Goal: Find specific page/section: Find specific page/section

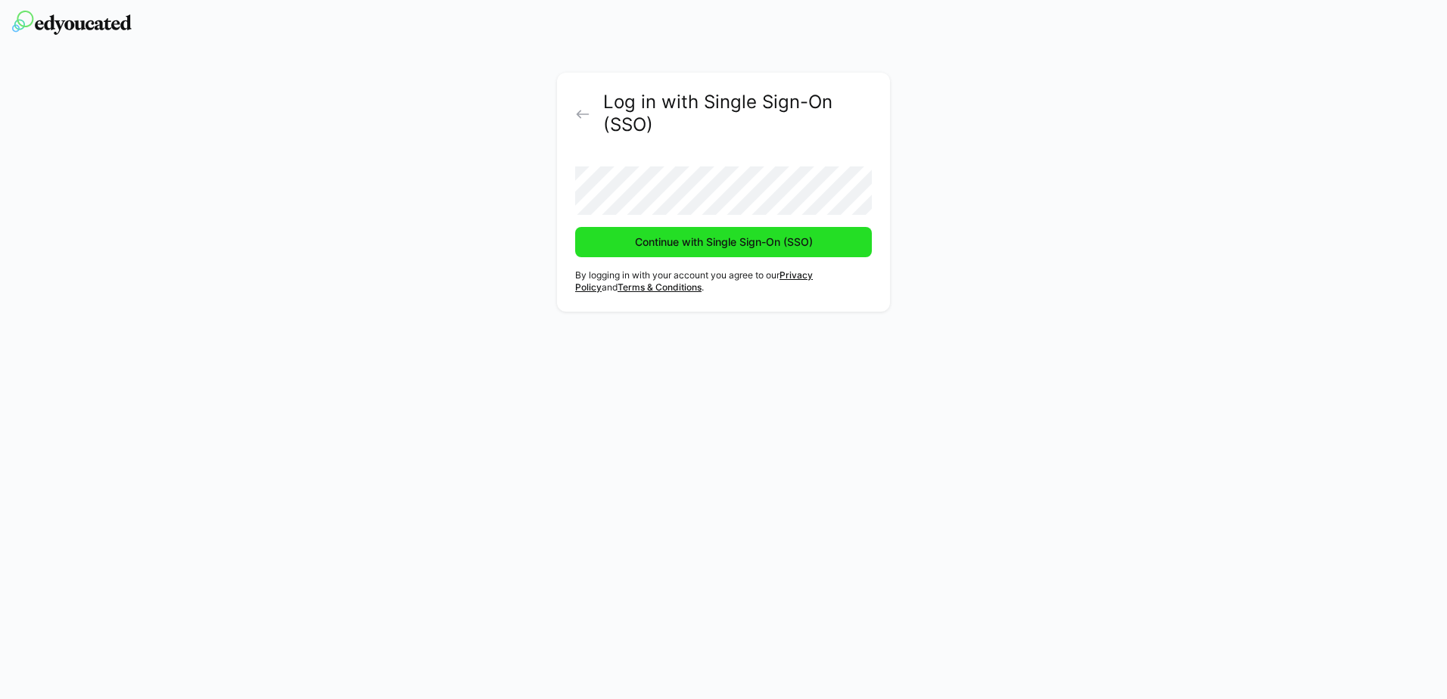
click at [709, 240] on span "Continue with Single Sign-On (SSO)" at bounding box center [724, 242] width 182 height 15
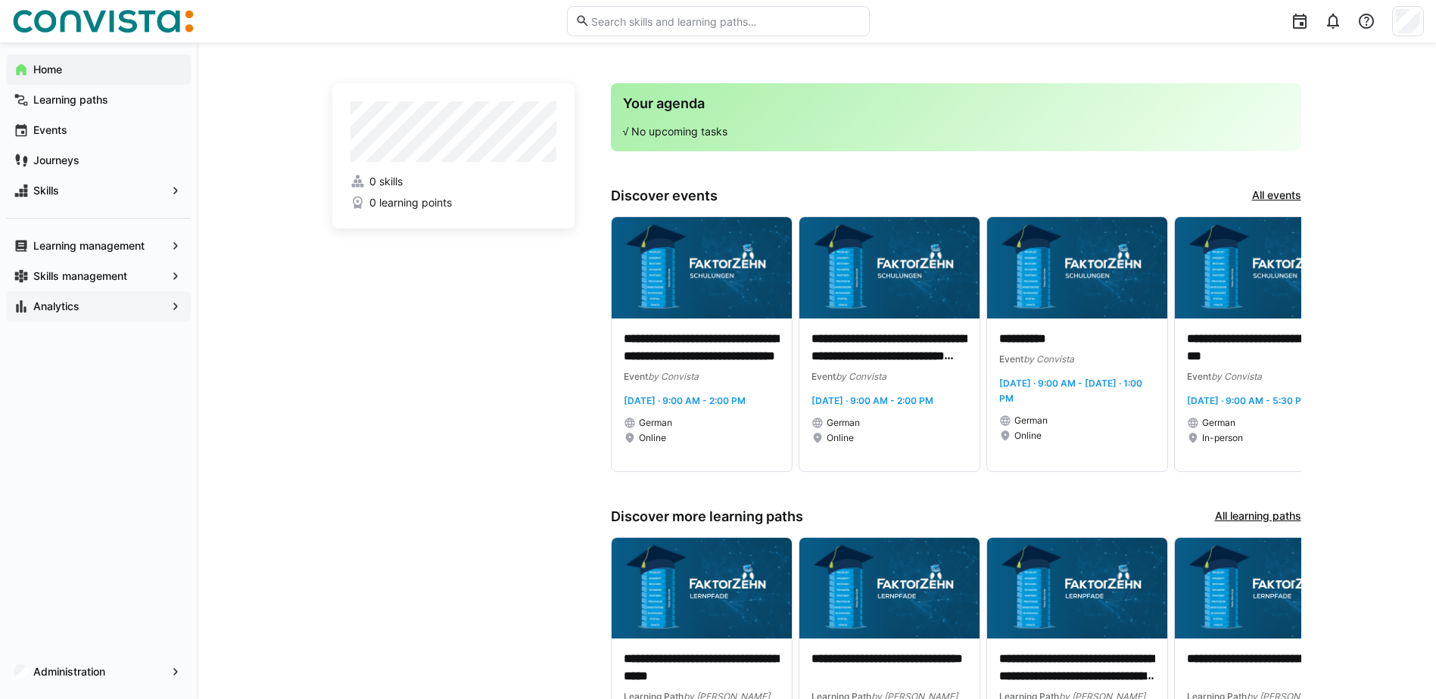
click at [139, 313] on span "Analytics" at bounding box center [98, 306] width 135 height 15
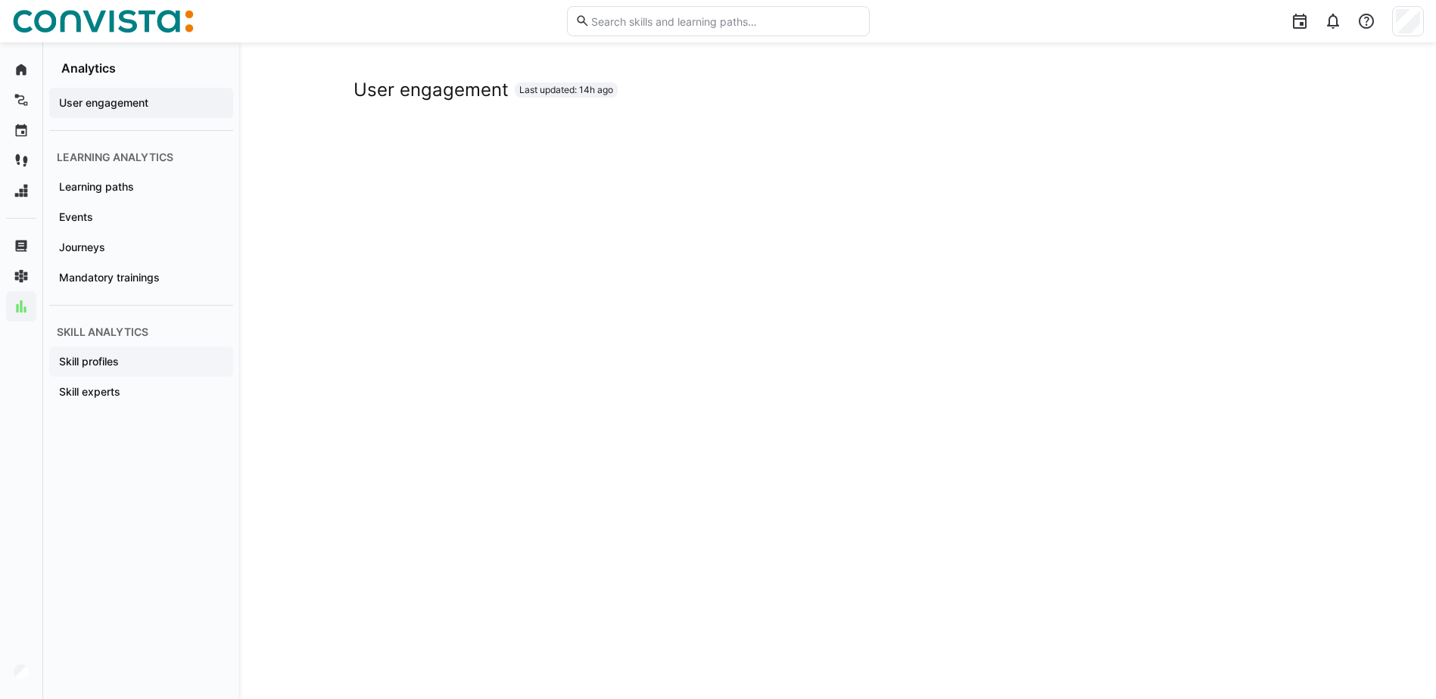
click at [162, 371] on div "Skill profiles" at bounding box center [141, 362] width 184 height 30
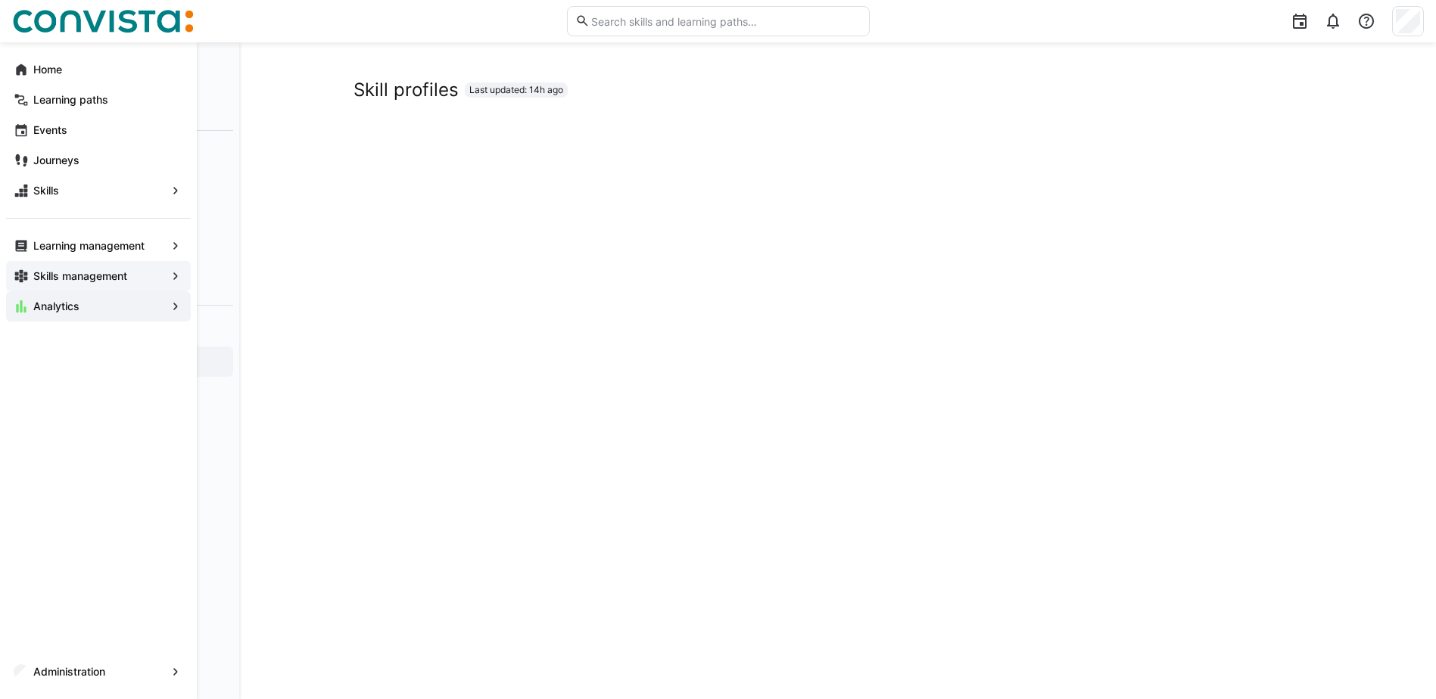
click at [0, 0] on app-navigation-label "Skills management" at bounding box center [0, 0] width 0 height 0
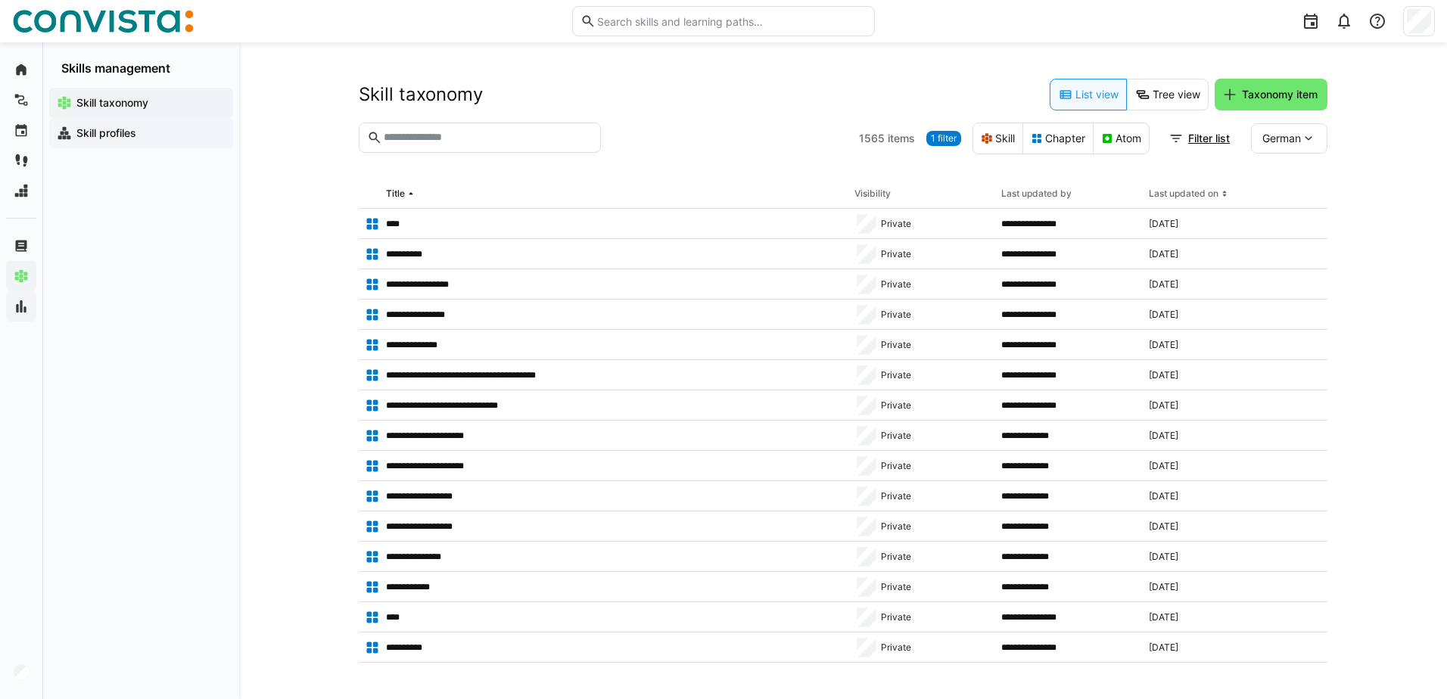
click at [158, 136] on span "Skill profiles" at bounding box center [149, 133] width 151 height 15
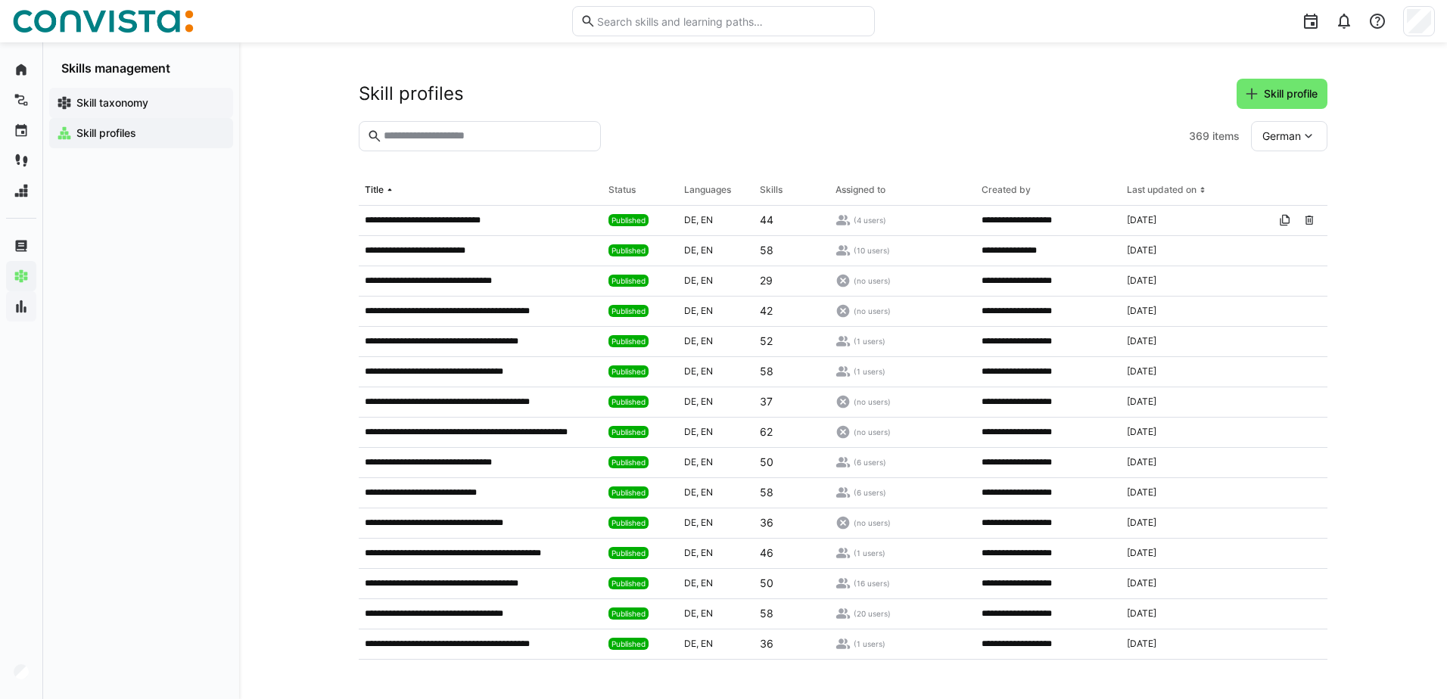
click at [163, 103] on span "Skill taxonomy" at bounding box center [149, 102] width 151 height 15
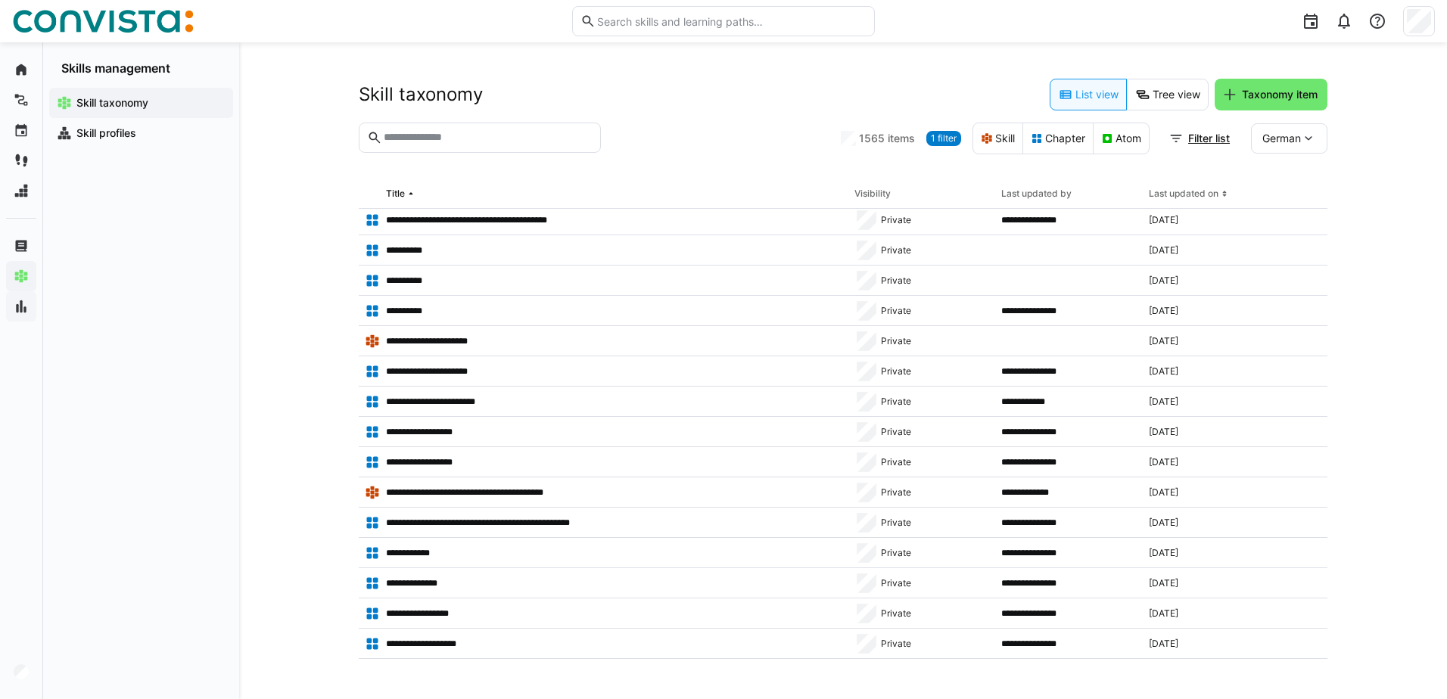
scroll to position [984, 0]
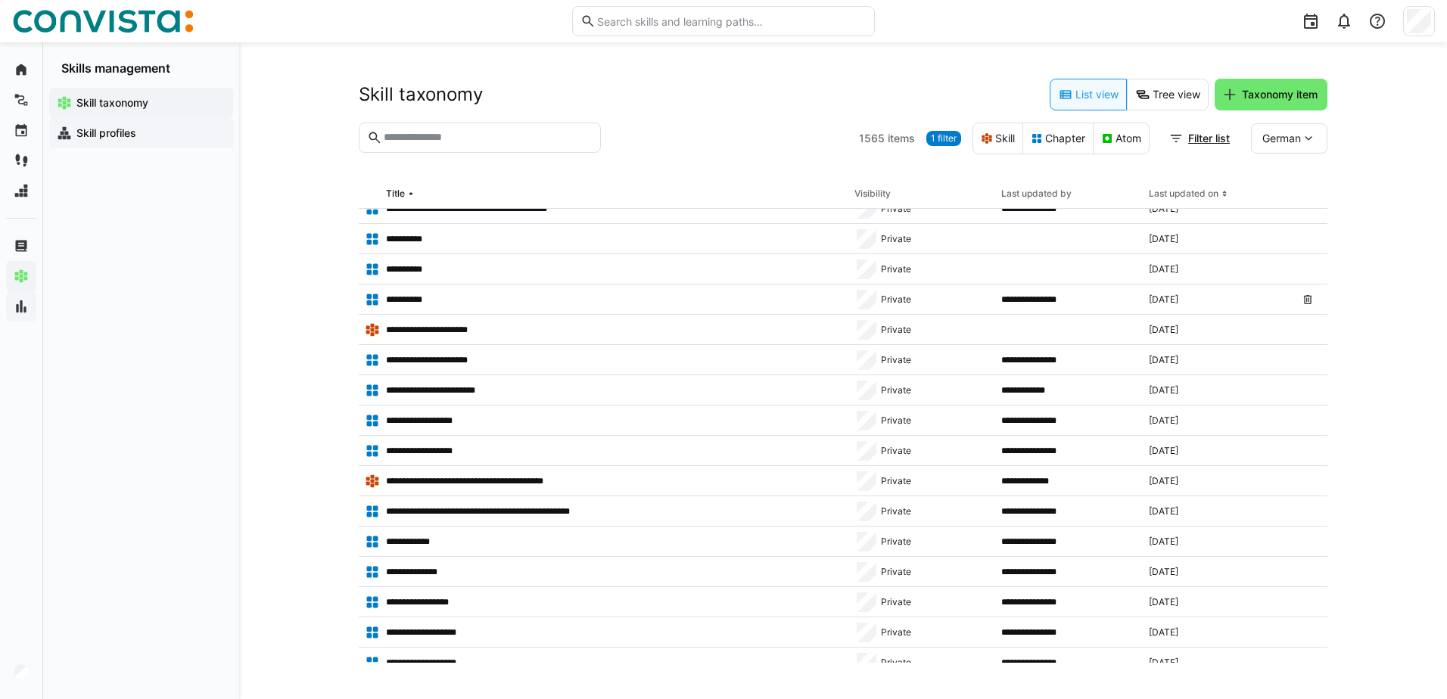
click at [151, 131] on span "Skill profiles" at bounding box center [149, 133] width 151 height 15
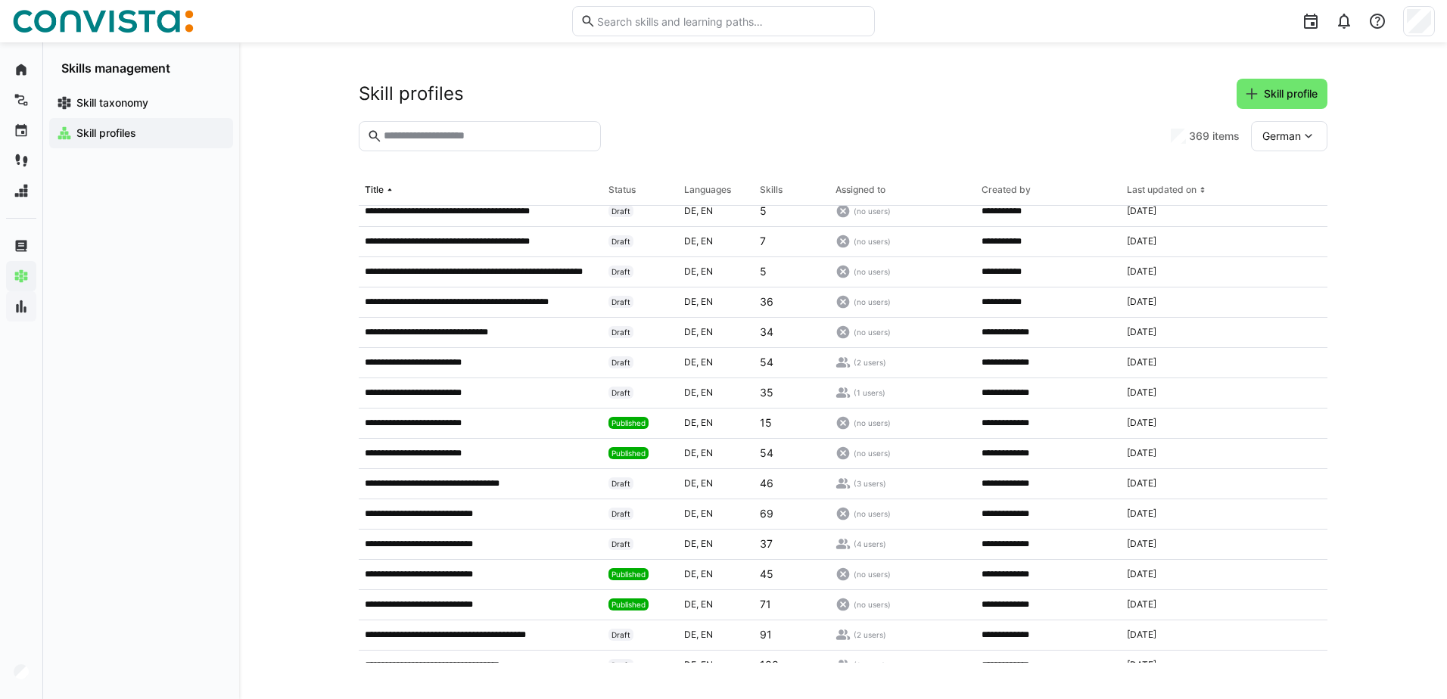
scroll to position [7112, 0]
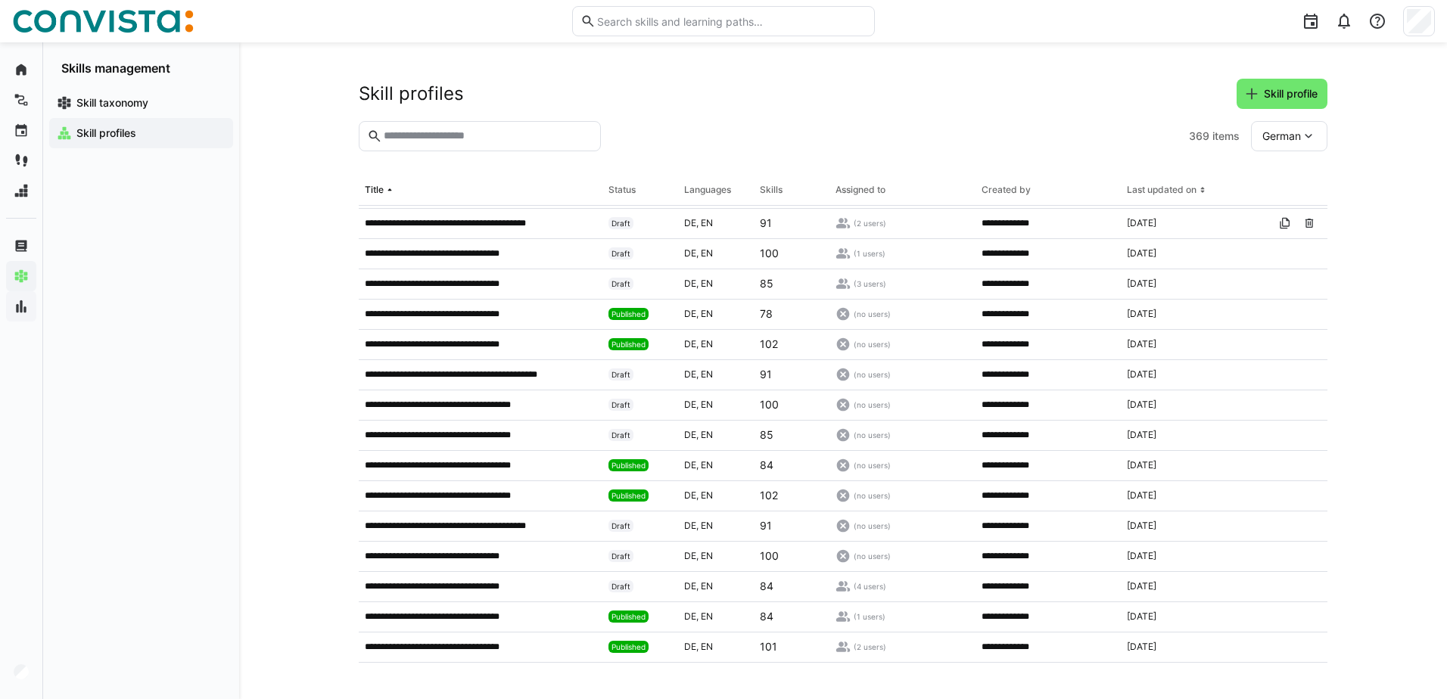
click at [483, 132] on input "text" at bounding box center [487, 136] width 210 height 14
type input "******"
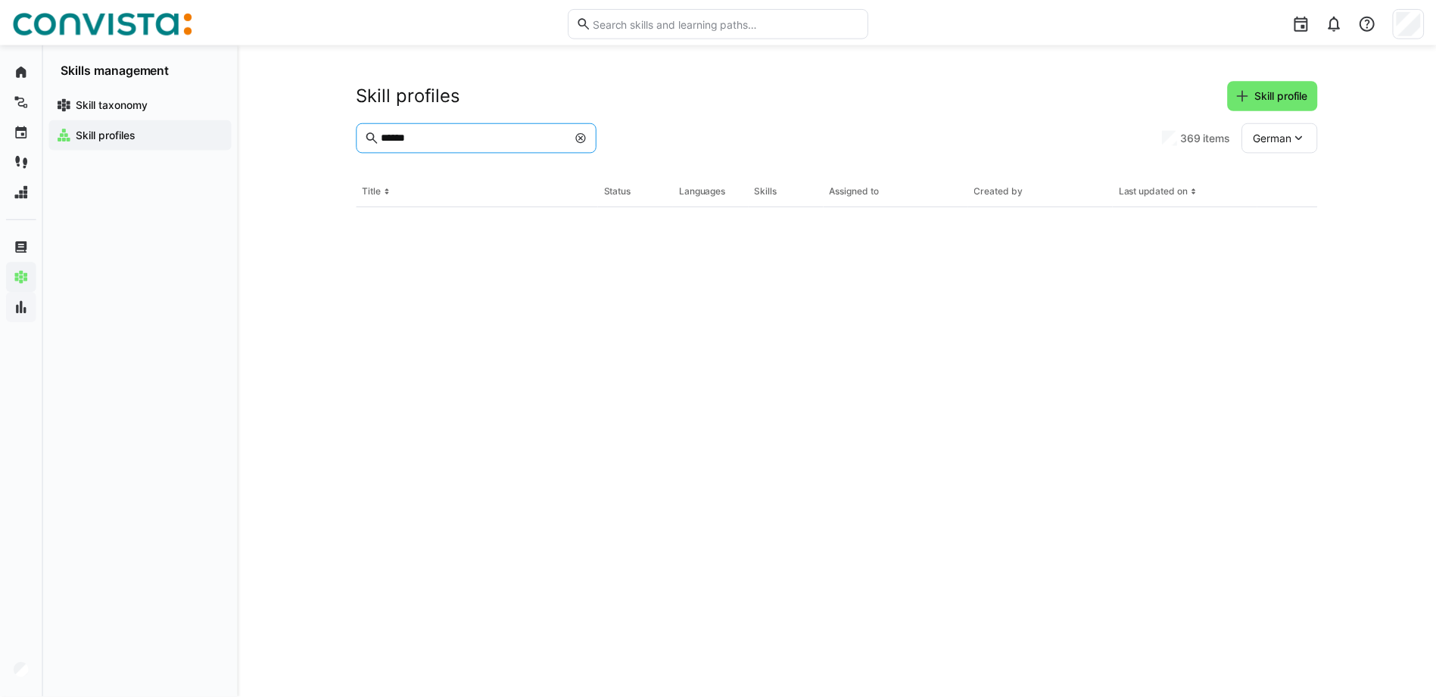
scroll to position [0, 0]
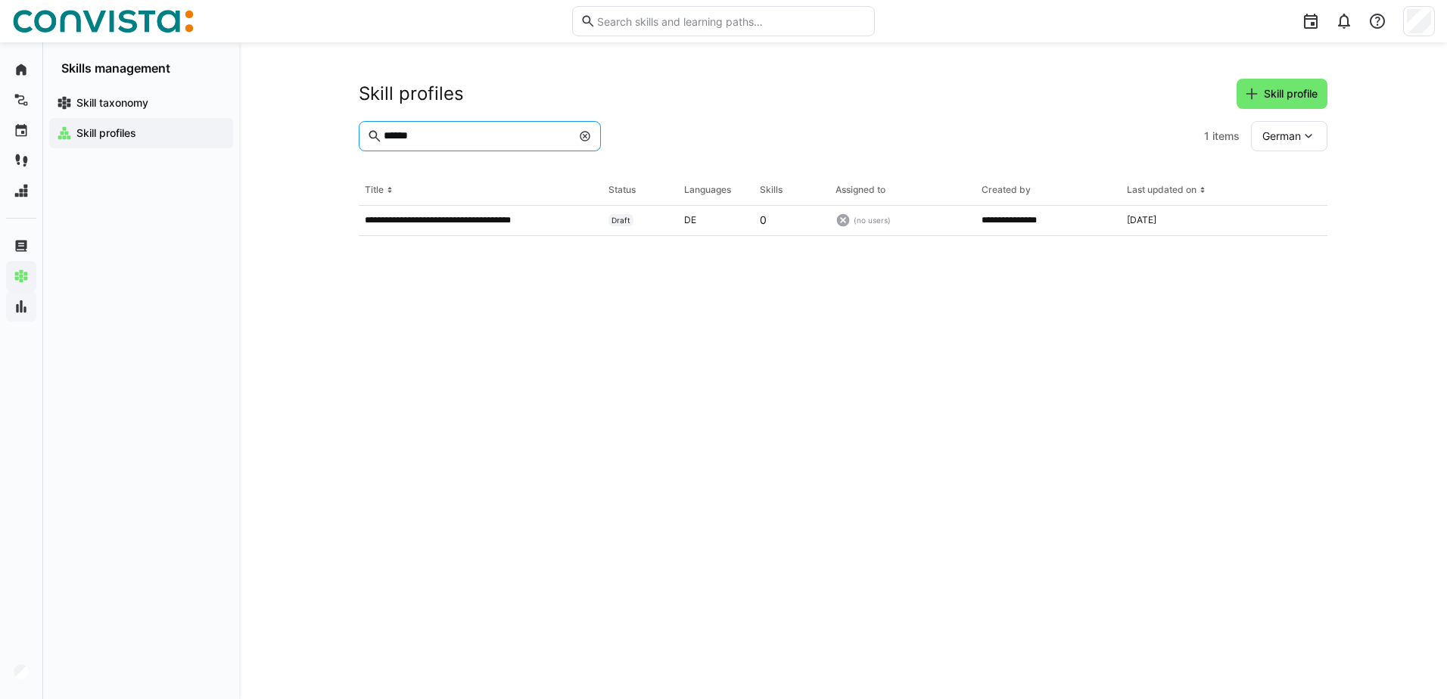
click at [585, 135] on eds-icon at bounding box center [585, 136] width 12 height 12
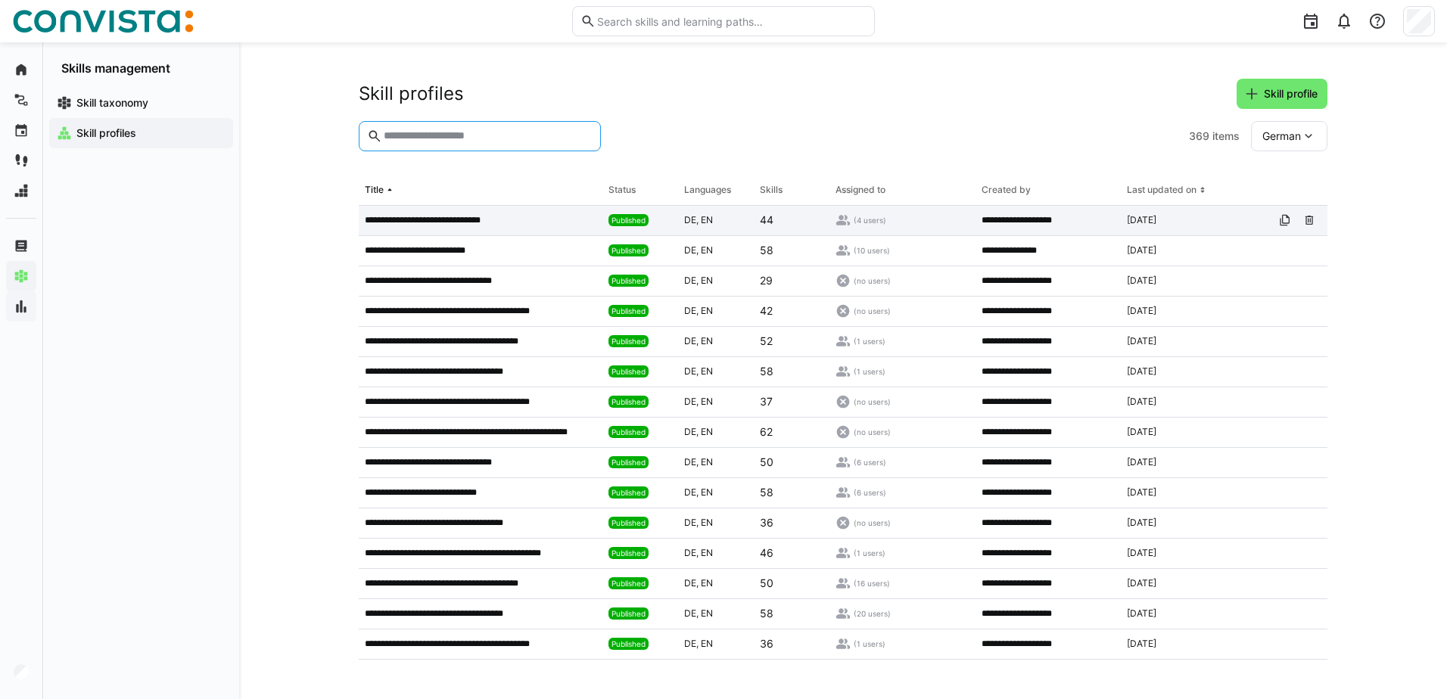
click at [491, 216] on p "**********" at bounding box center [434, 220] width 138 height 12
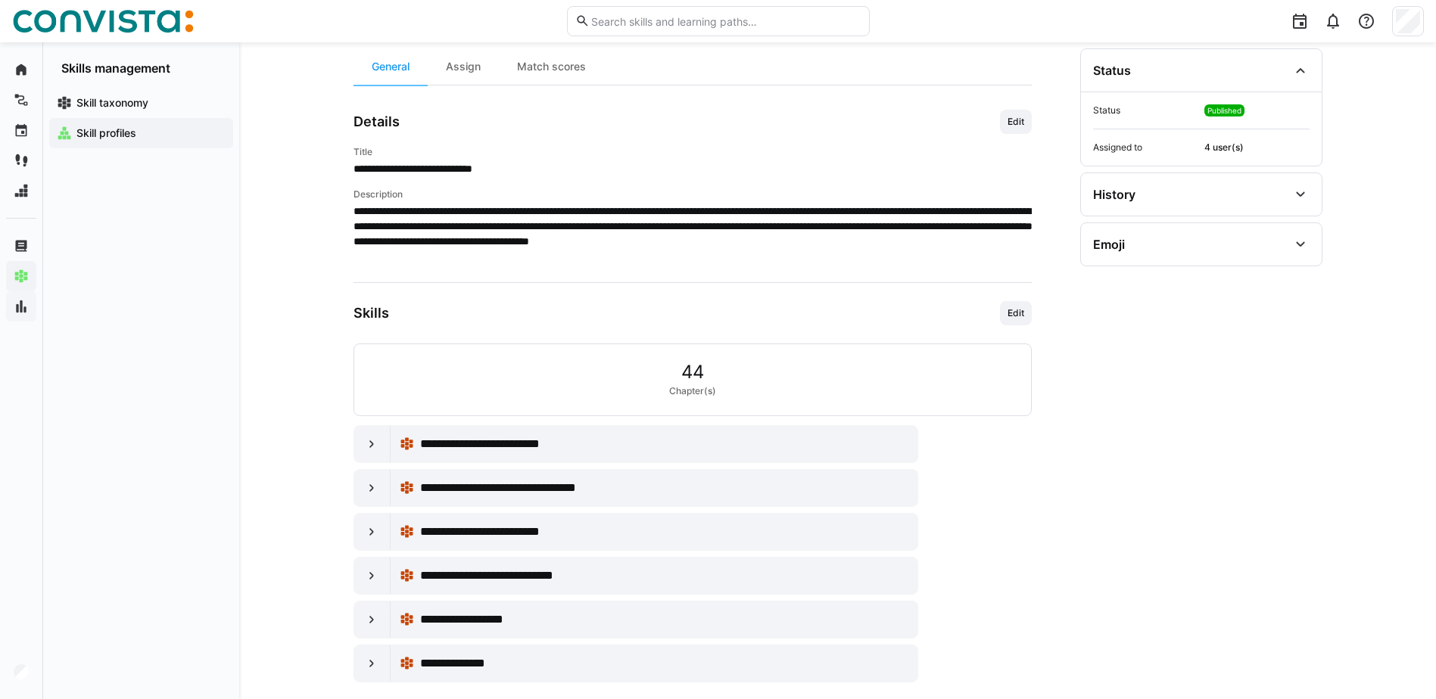
scroll to position [171, 0]
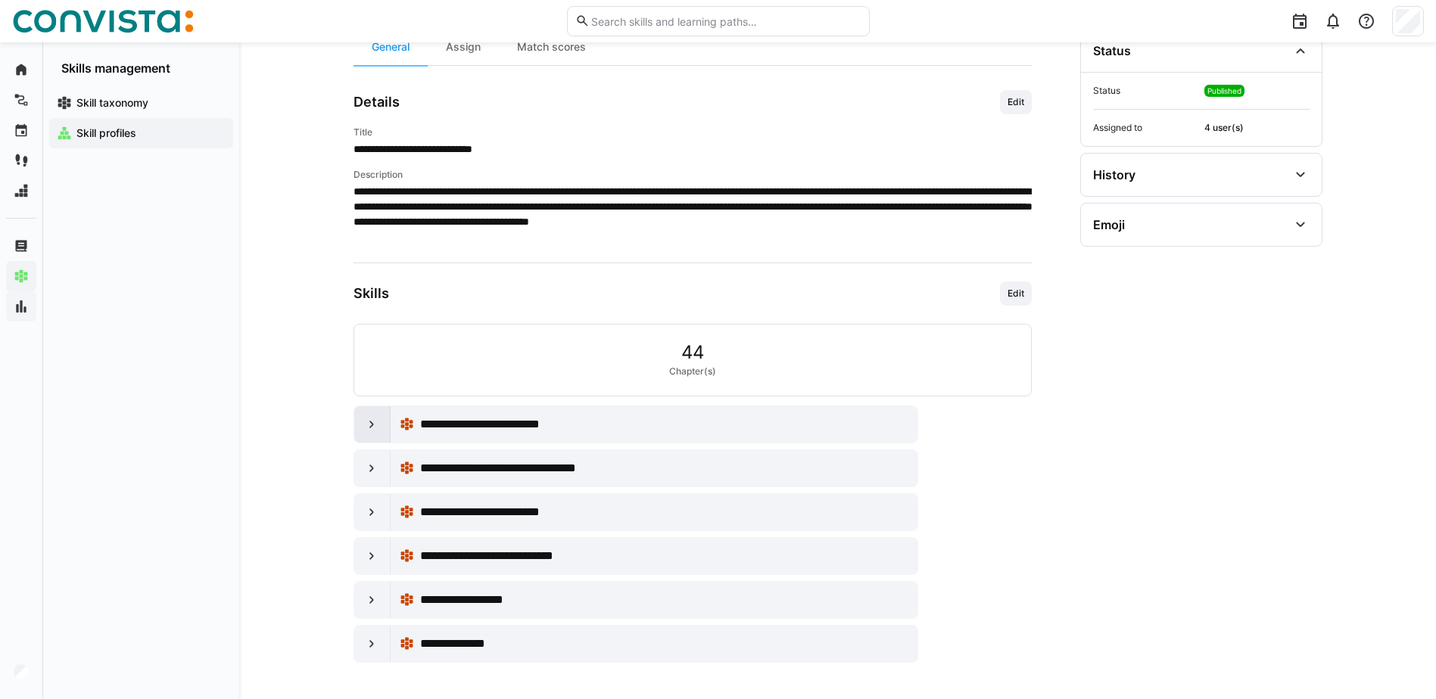
click at [363, 428] on div at bounding box center [372, 424] width 36 height 36
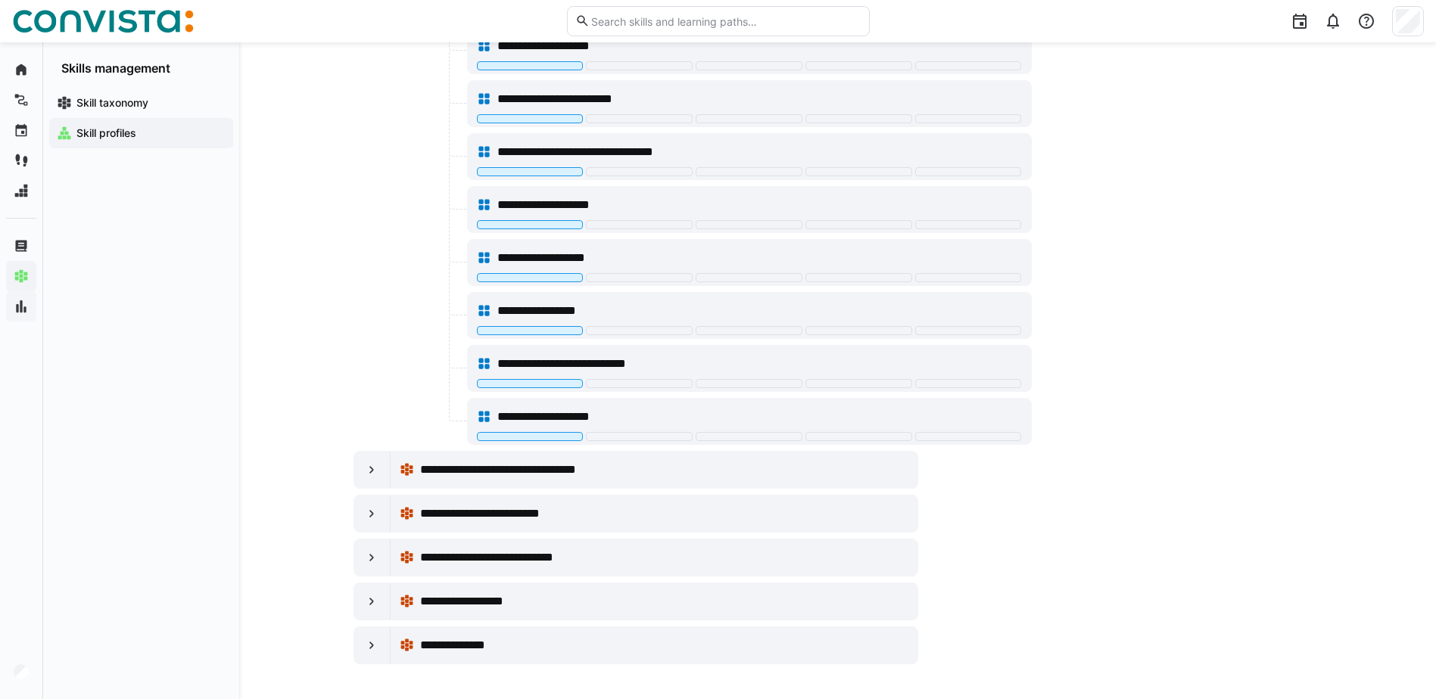
scroll to position [860, 0]
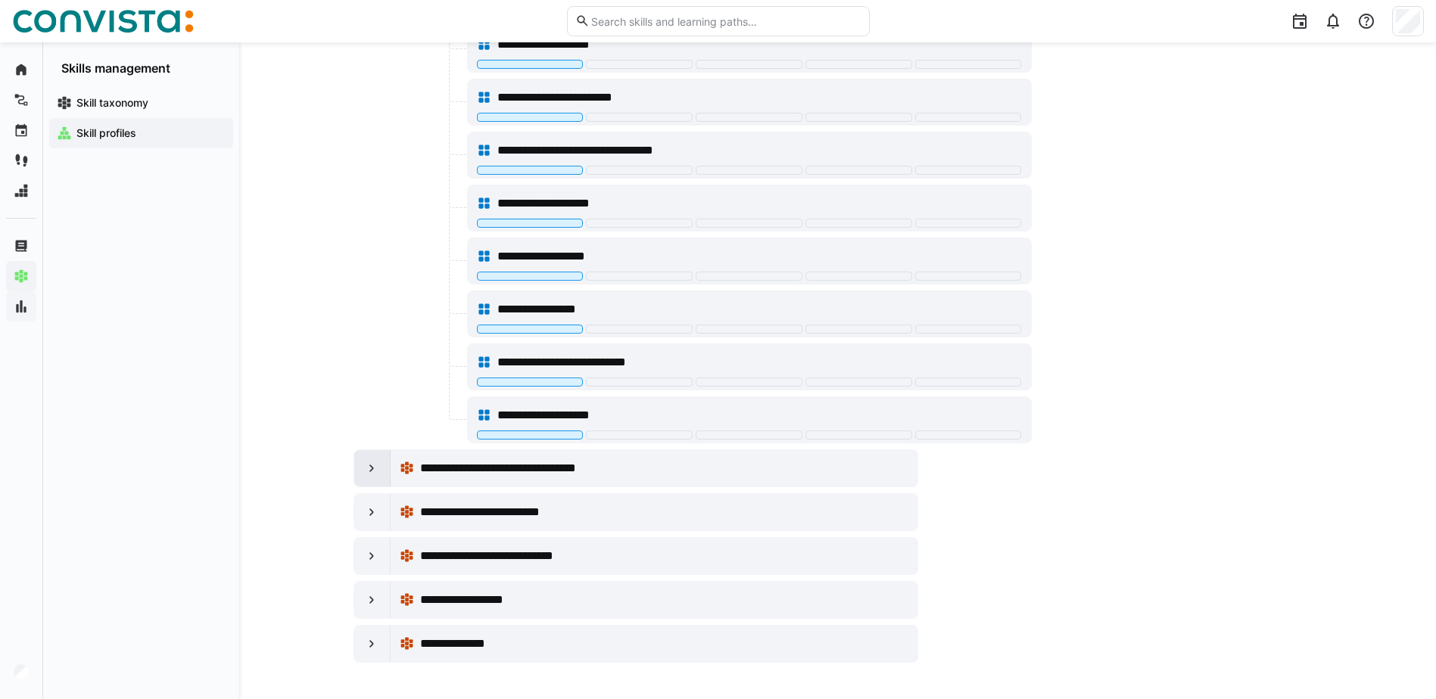
click at [369, 462] on eds-icon at bounding box center [371, 468] width 15 height 15
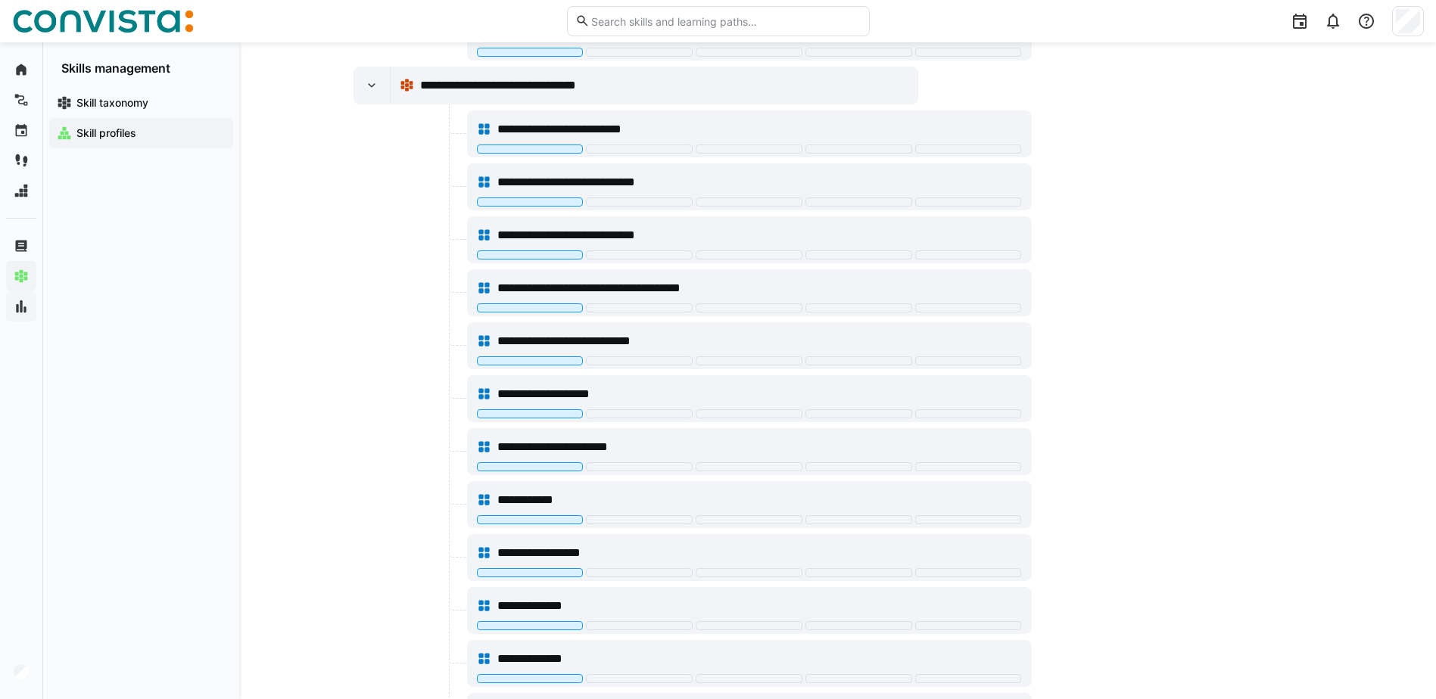
scroll to position [1549, 0]
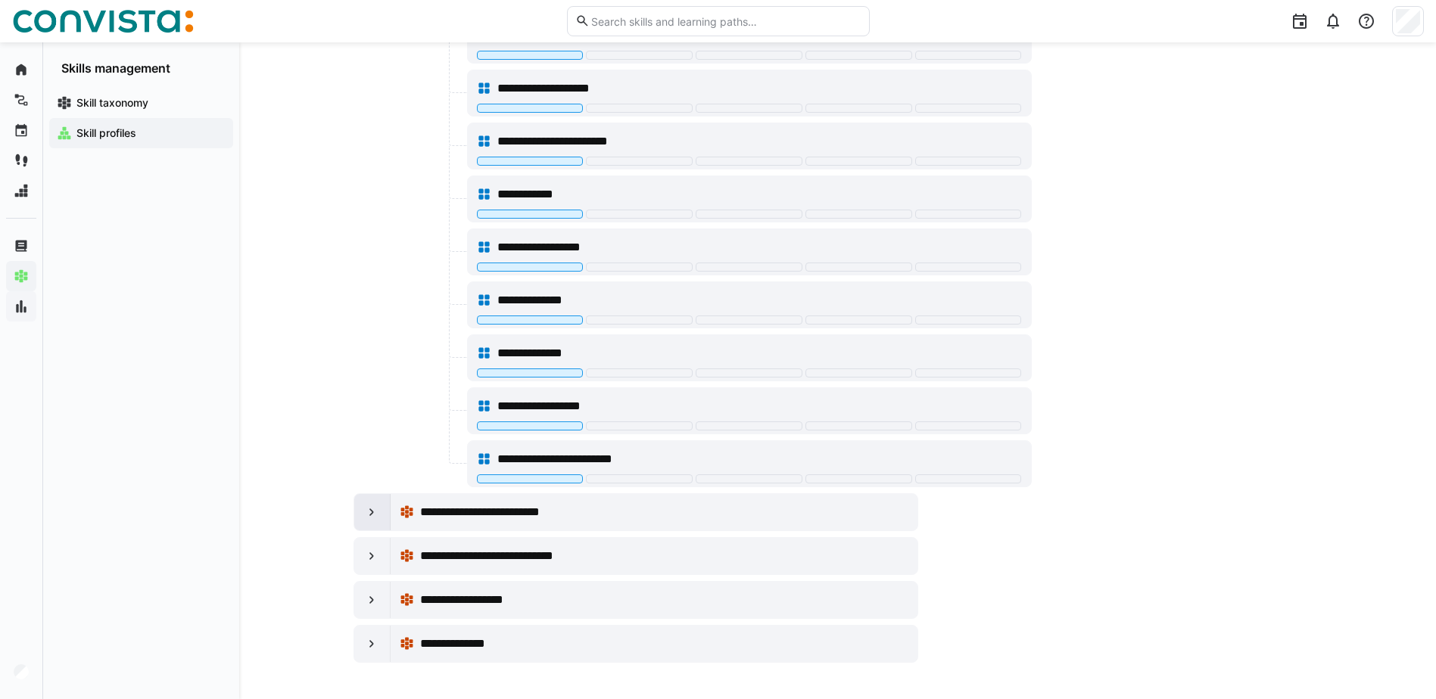
click at [366, 507] on eds-icon at bounding box center [371, 512] width 15 height 15
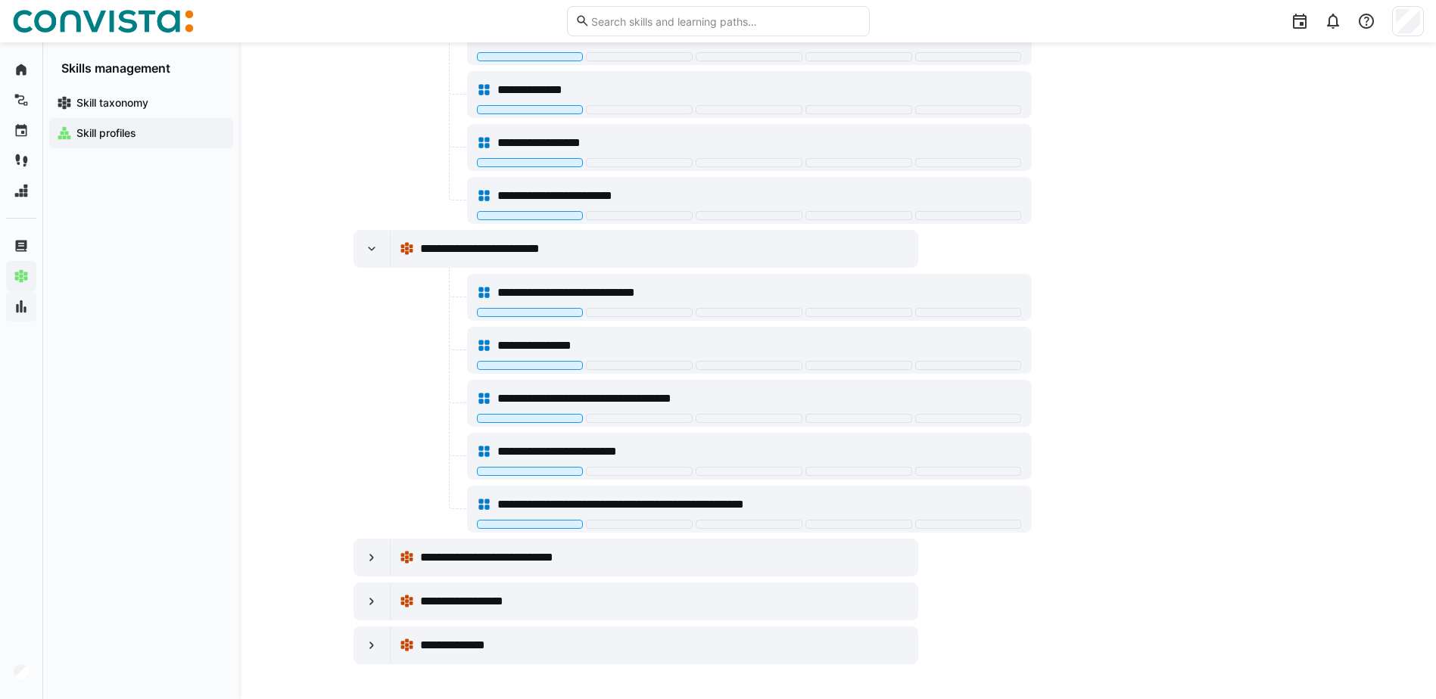
scroll to position [1814, 0]
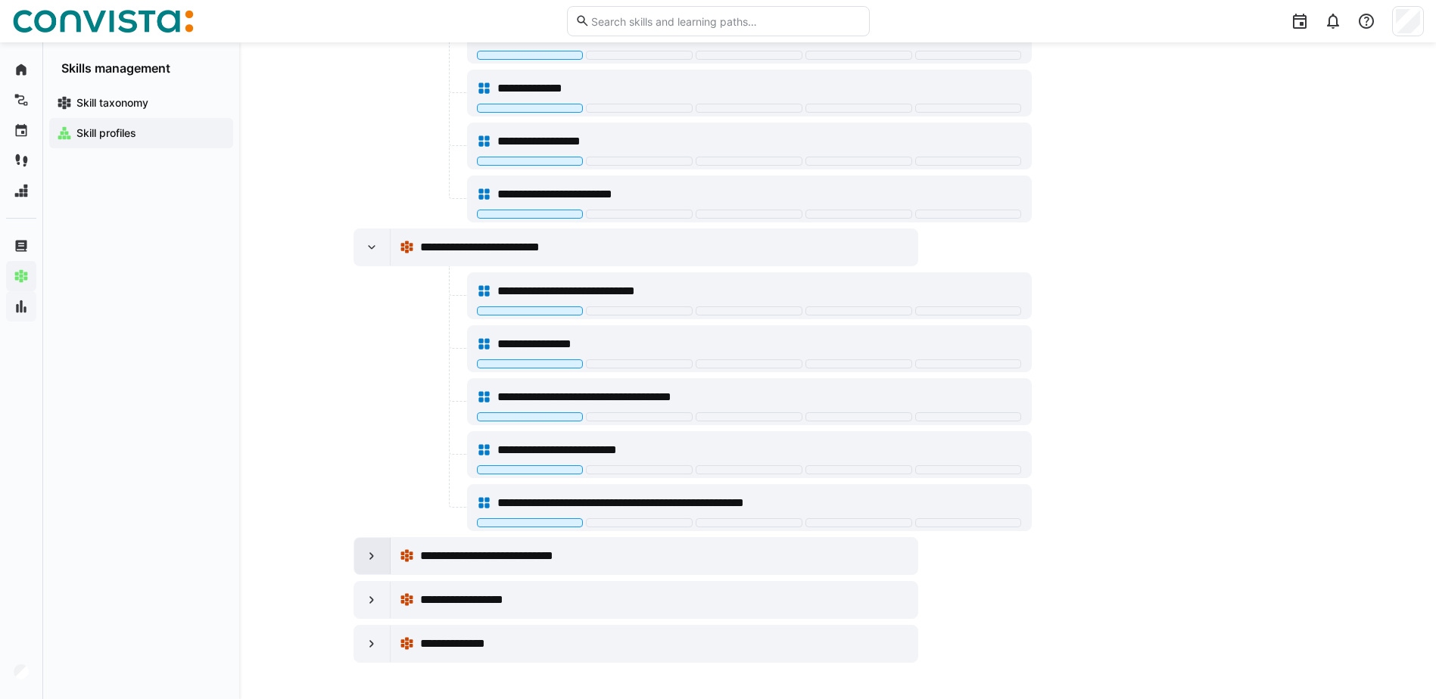
click at [376, 553] on eds-icon at bounding box center [371, 556] width 15 height 15
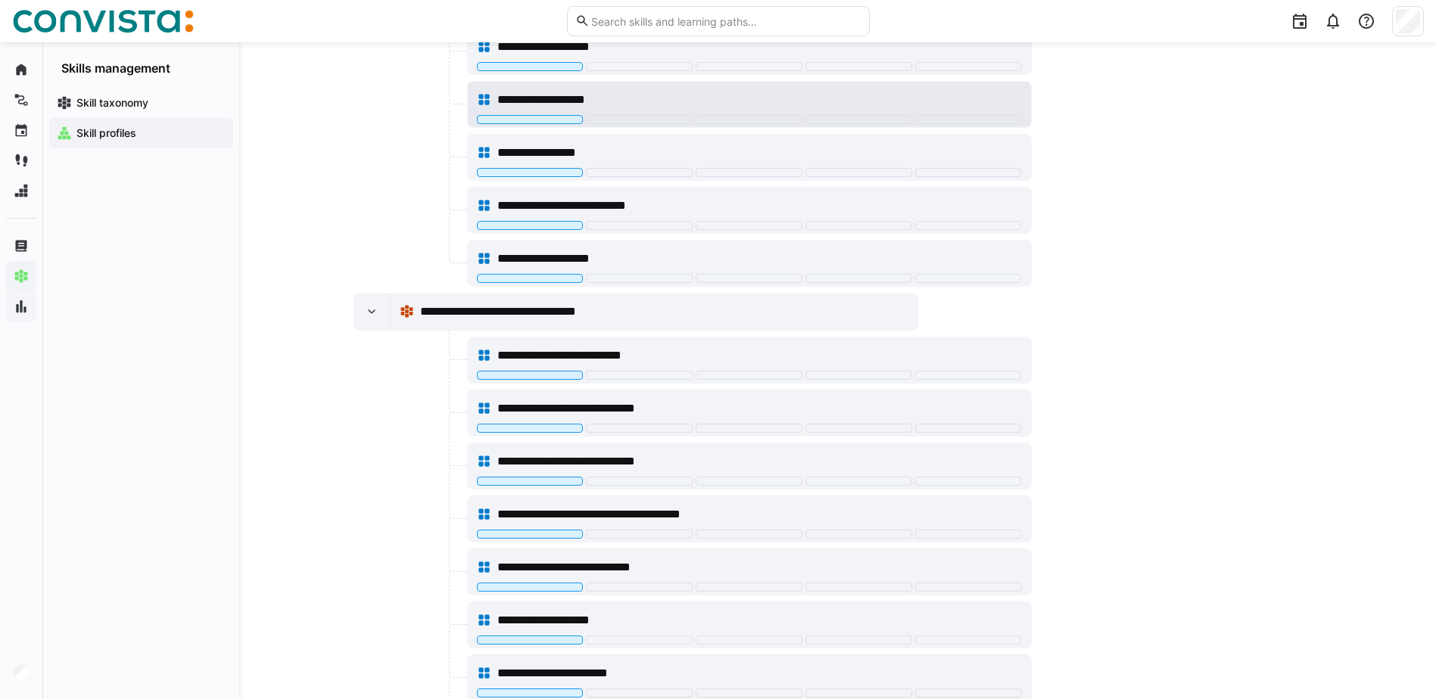
scroll to position [792, 0]
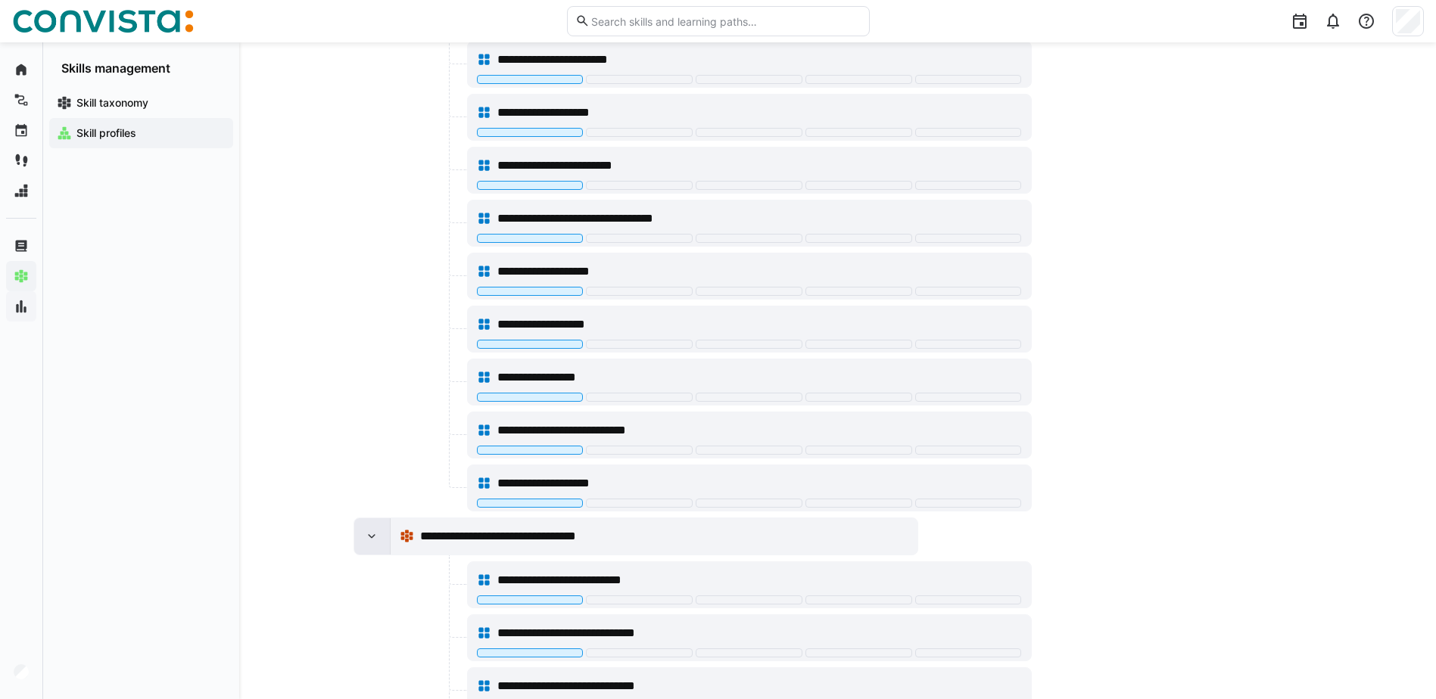
click at [367, 540] on eds-icon at bounding box center [371, 536] width 15 height 15
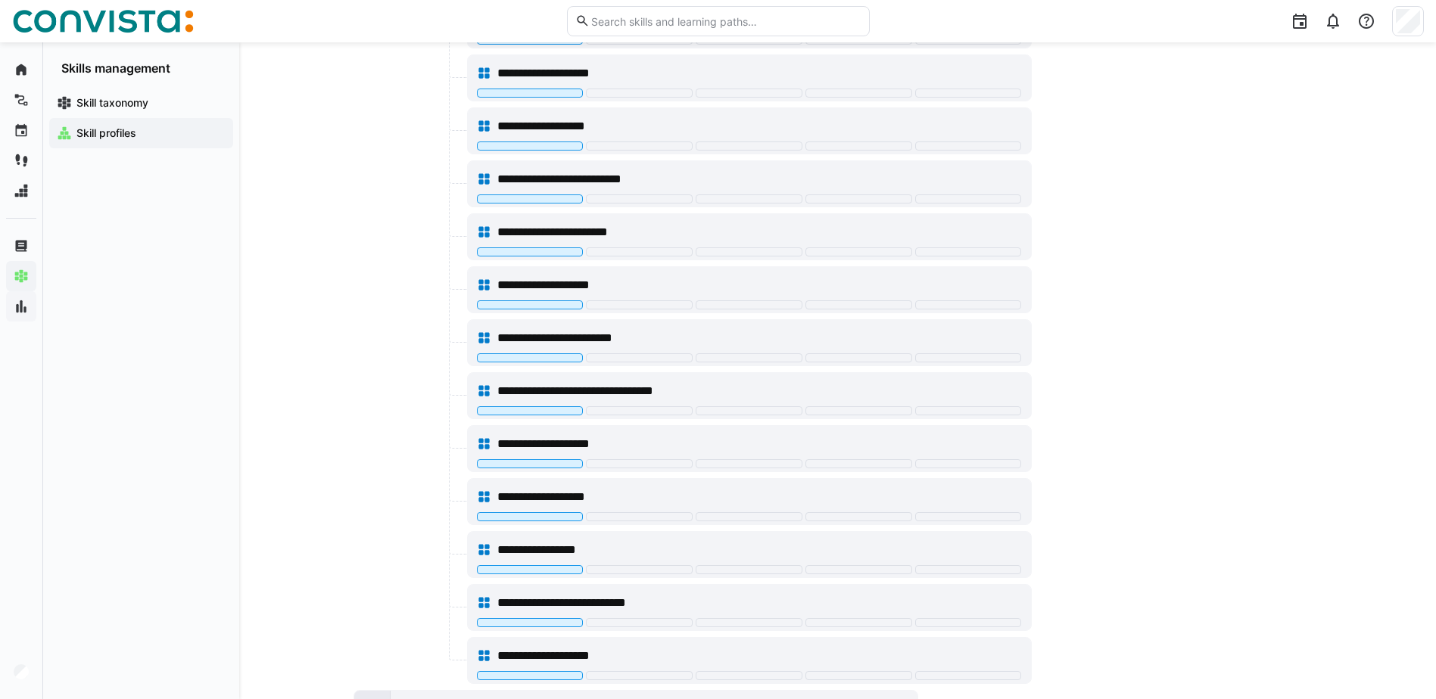
scroll to position [338, 0]
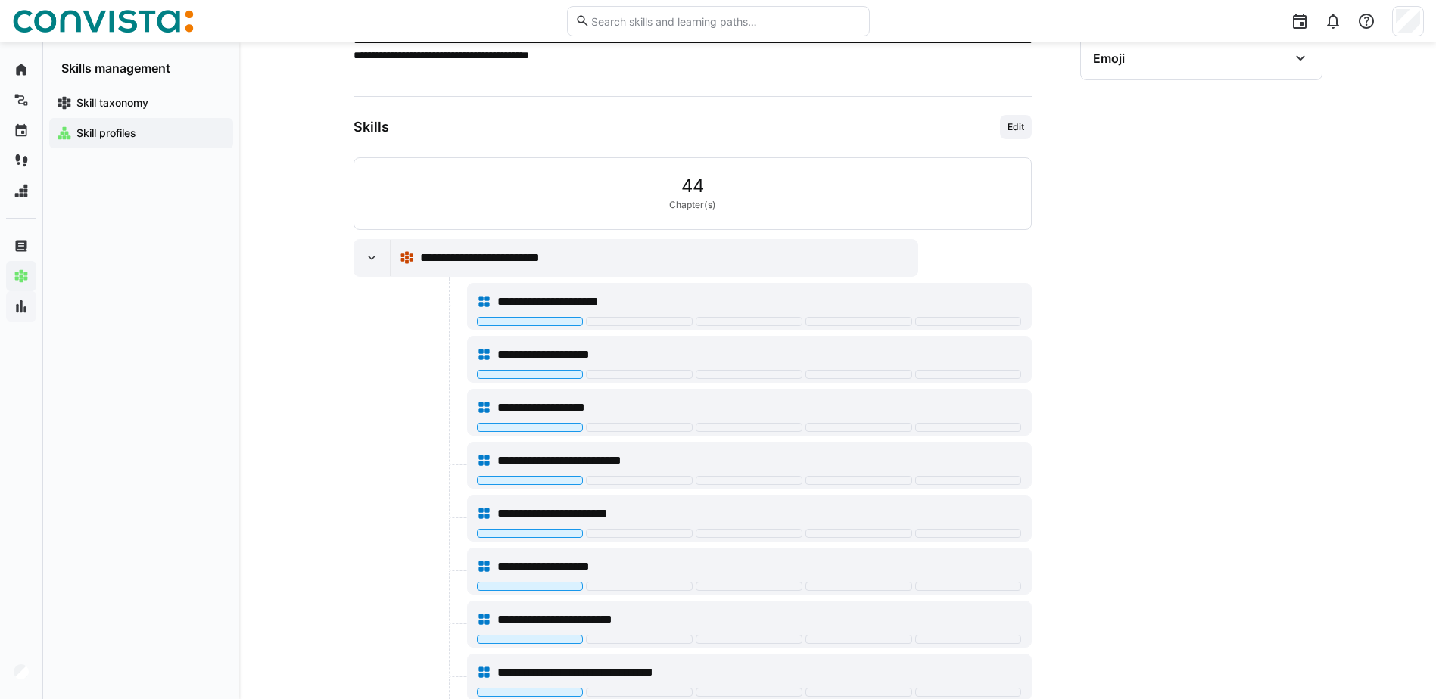
click at [362, 255] on div at bounding box center [372, 258] width 36 height 36
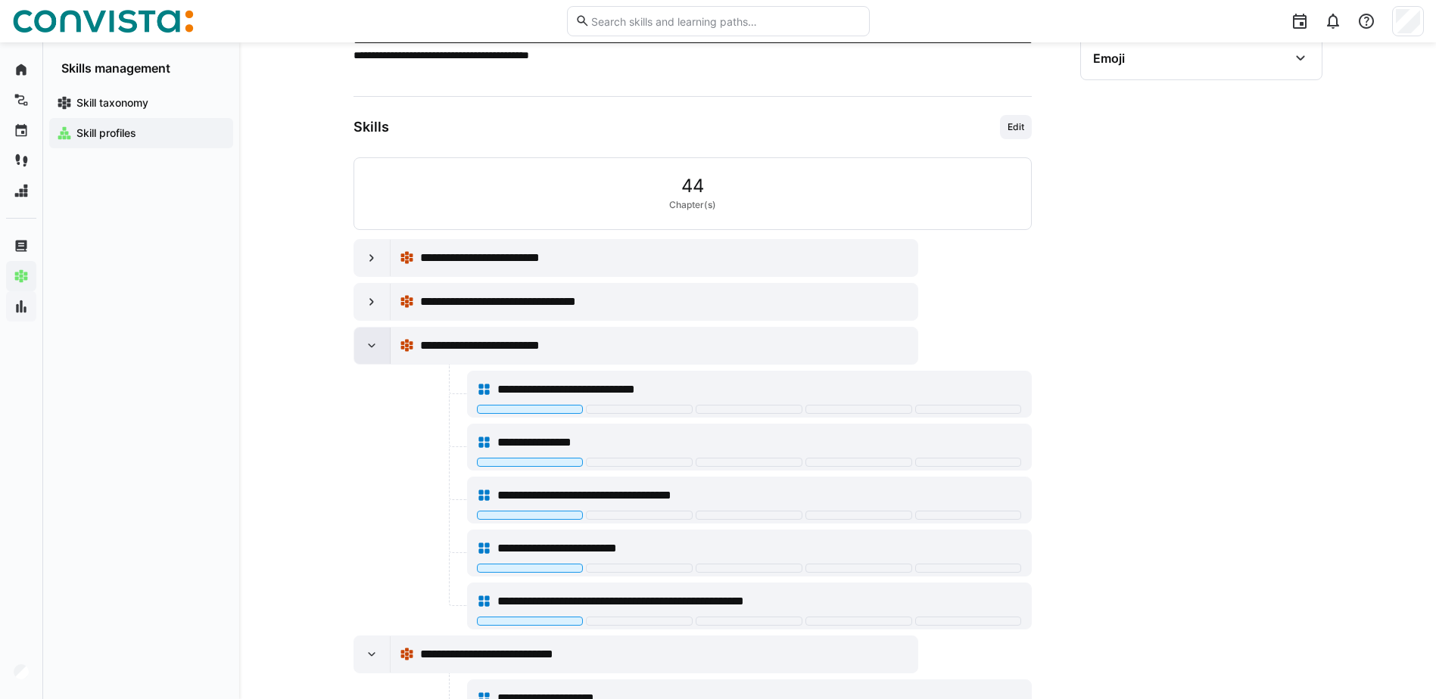
click at [366, 353] on eds-icon at bounding box center [371, 345] width 15 height 15
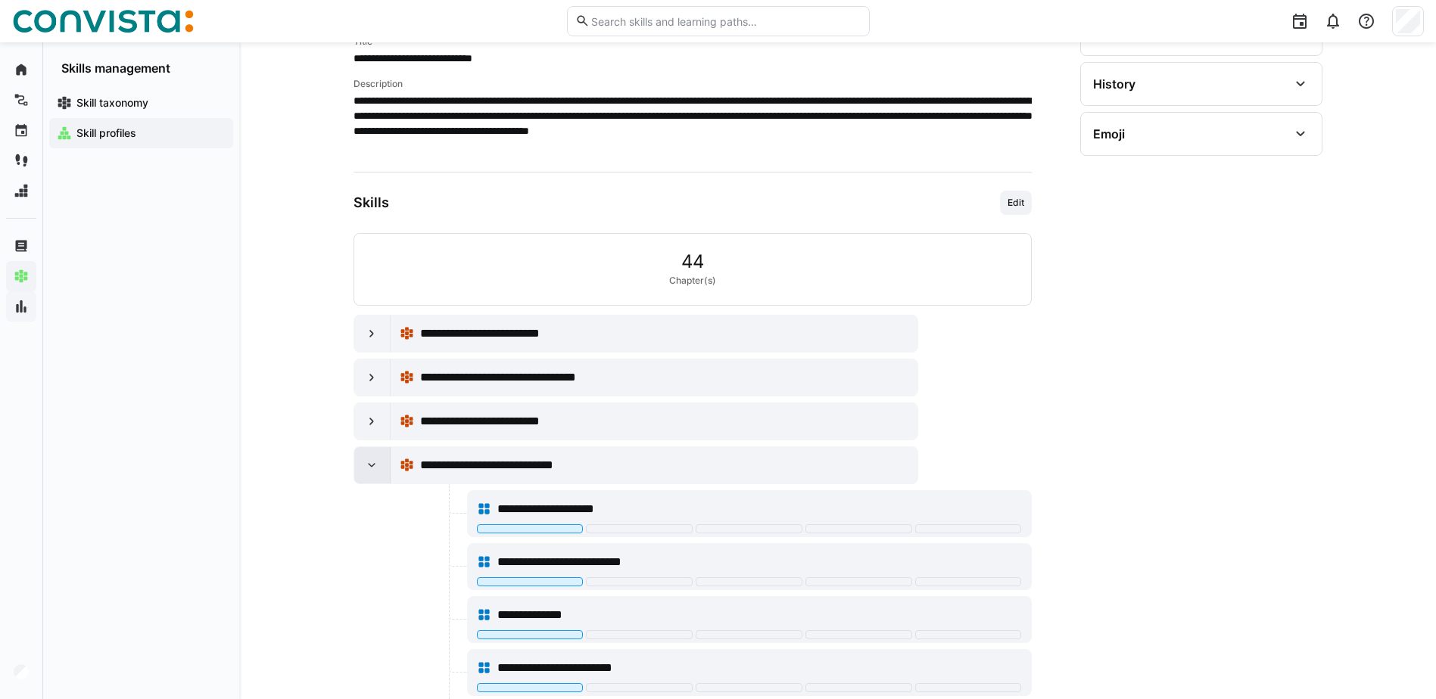
click at [370, 466] on eds-icon at bounding box center [371, 465] width 15 height 15
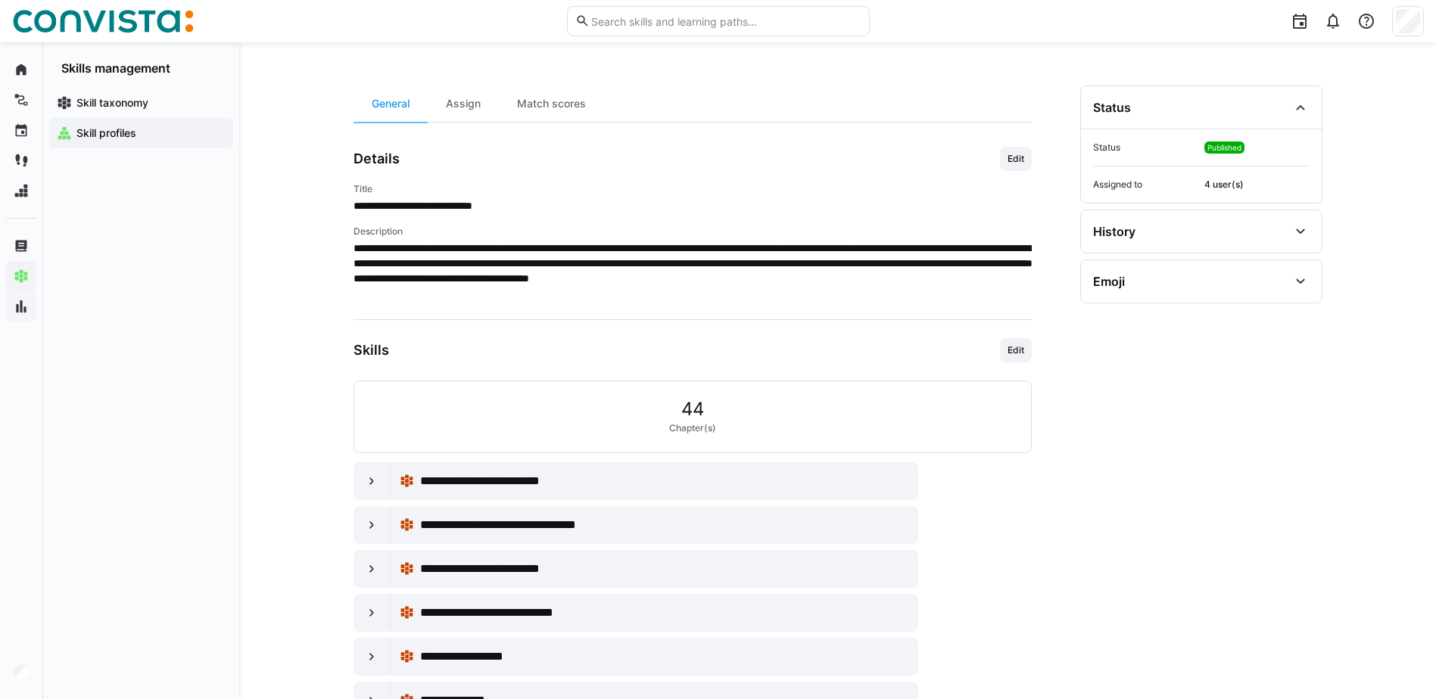
scroll to position [0, 0]
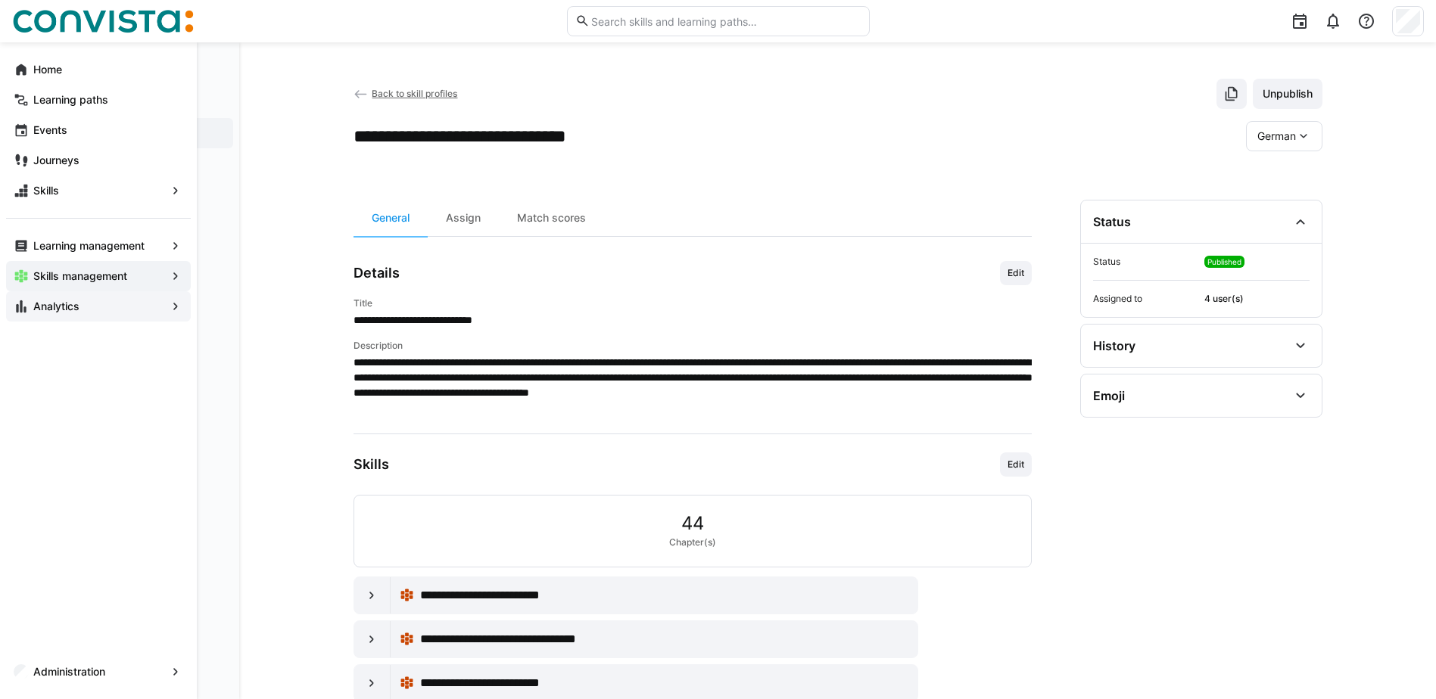
click at [151, 307] on span "Analytics" at bounding box center [98, 306] width 135 height 15
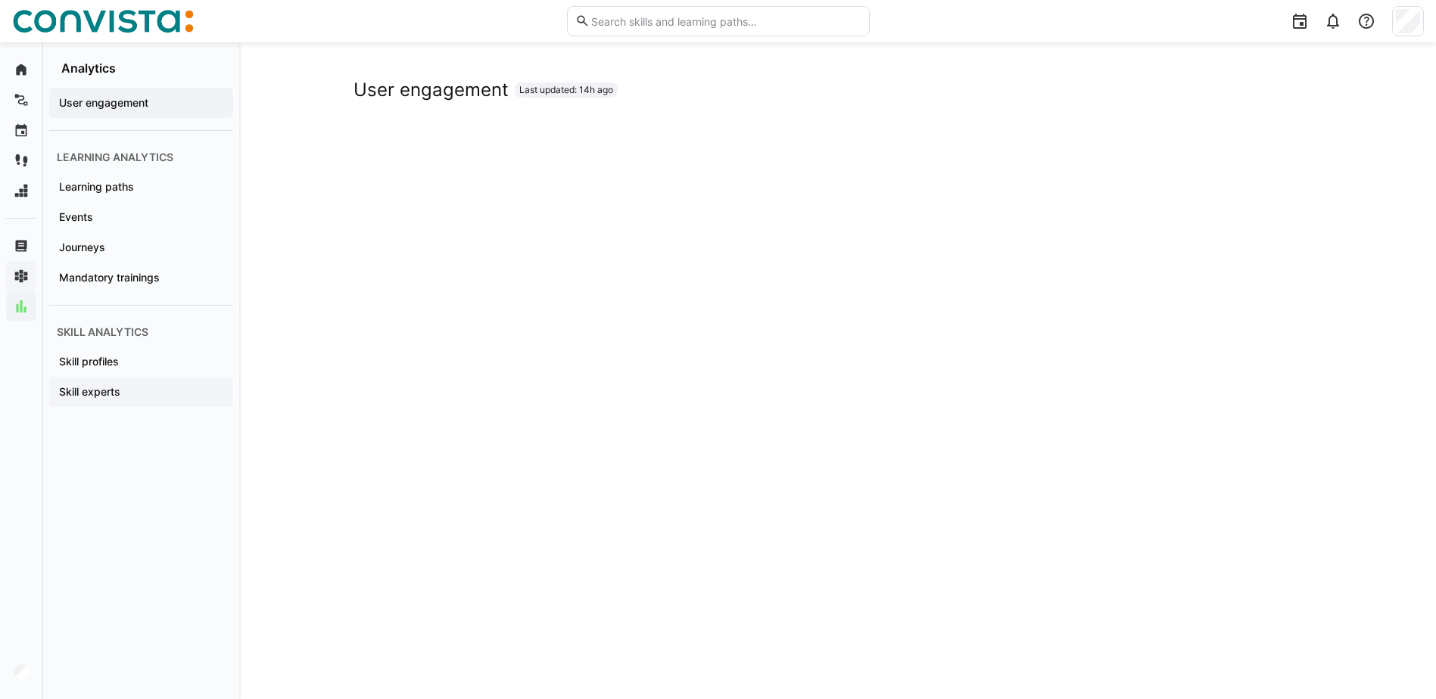
click at [123, 386] on span "Skill experts" at bounding box center [141, 392] width 169 height 15
click at [141, 369] on span "Skill profiles" at bounding box center [141, 361] width 169 height 15
